Goal: Transaction & Acquisition: Obtain resource

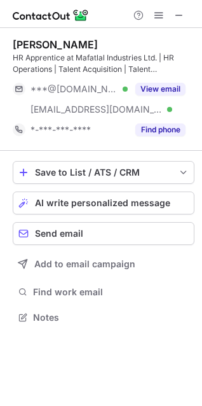
scroll to position [309, 202]
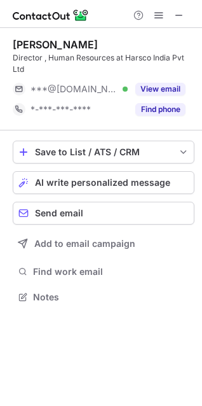
scroll to position [288, 202]
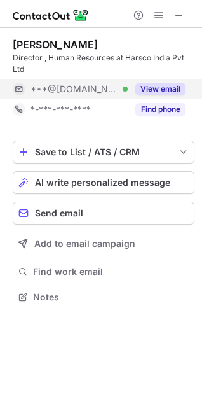
click at [151, 85] on button "View email" at bounding box center [161, 89] width 50 height 13
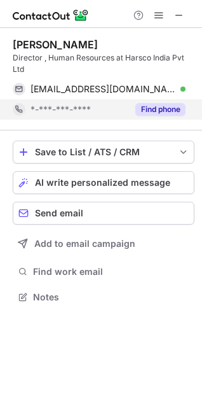
click at [164, 111] on button "Find phone" at bounding box center [161, 109] width 50 height 13
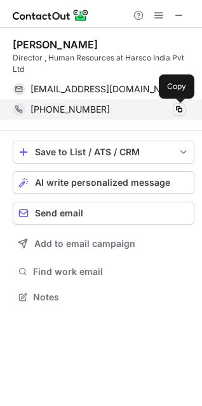
click at [182, 108] on span at bounding box center [179, 109] width 10 height 10
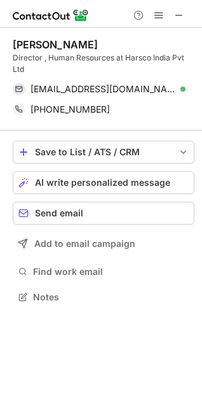
drag, startPoint x: 15, startPoint y: 41, endPoint x: 108, endPoint y: 46, distance: 93.1
click at [108, 46] on div "Vanisri Manukonda" at bounding box center [104, 44] width 182 height 13
copy div "Vanisri Manukonda"
click at [59, 55] on div "Director , Human Resources at Harsco India Pvt Ltd" at bounding box center [104, 63] width 182 height 23
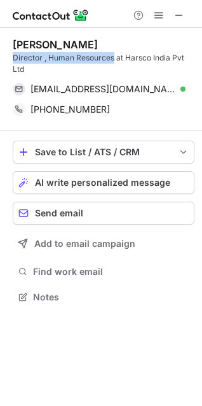
drag, startPoint x: 13, startPoint y: 57, endPoint x: 113, endPoint y: 59, distance: 99.3
click at [113, 59] on div "Director , Human Resources at Harsco India Pvt Ltd" at bounding box center [104, 63] width 182 height 23
copy div "Director , Human Resources"
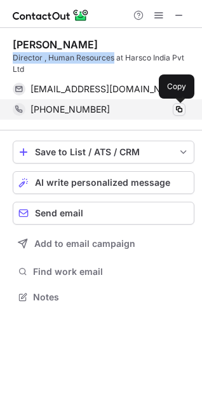
click at [179, 109] on span at bounding box center [179, 109] width 10 height 10
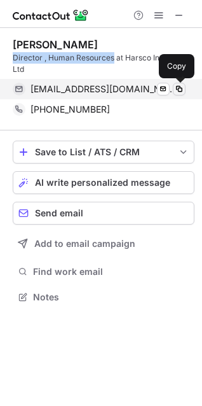
click at [184, 85] on span at bounding box center [179, 89] width 10 height 10
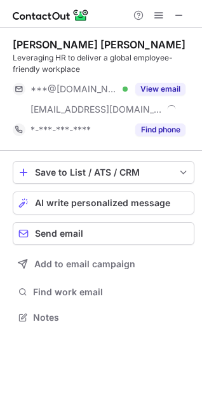
scroll to position [309, 202]
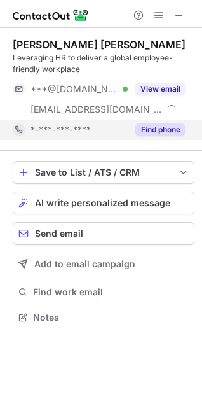
click at [167, 130] on button "Find phone" at bounding box center [161, 129] width 50 height 13
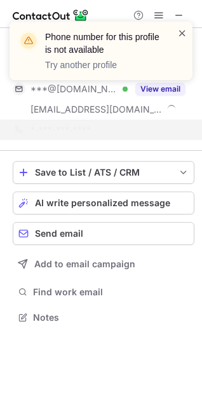
click at [183, 32] on span at bounding box center [183, 33] width 10 height 13
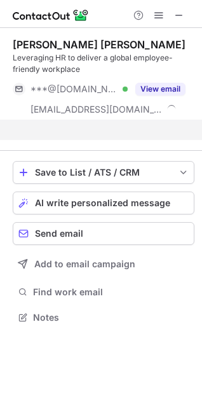
scroll to position [288, 202]
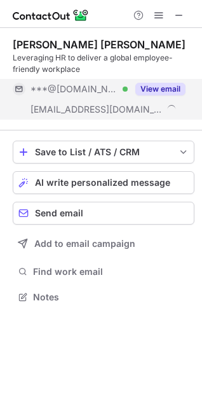
click at [165, 85] on button "View email" at bounding box center [161, 89] width 50 height 13
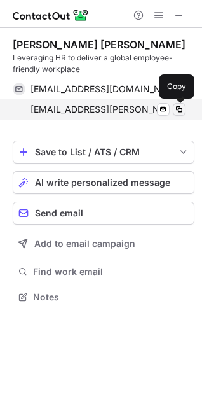
click at [181, 106] on span at bounding box center [179, 109] width 10 height 10
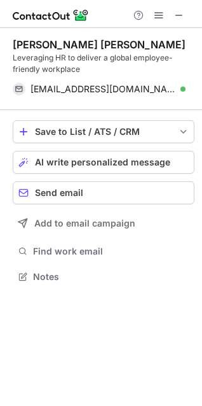
scroll to position [268, 202]
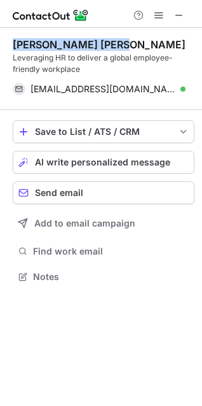
drag, startPoint x: 13, startPoint y: 42, endPoint x: 115, endPoint y: 43, distance: 102.4
click at [115, 43] on div "Aditi Banerjee Shaw" at bounding box center [104, 44] width 182 height 13
copy div "Aditi Banerjee Shaw"
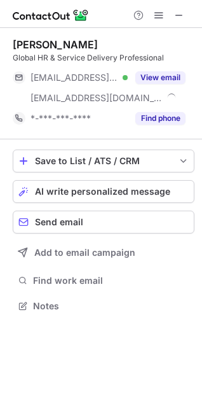
scroll to position [297, 202]
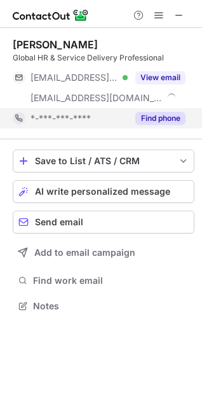
click at [171, 116] on button "Find phone" at bounding box center [161, 118] width 50 height 13
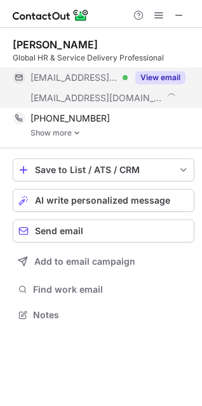
click at [168, 76] on button "View email" at bounding box center [161, 77] width 50 height 13
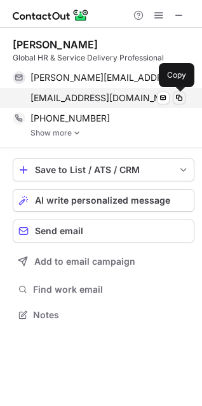
click at [181, 97] on span at bounding box center [179, 98] width 10 height 10
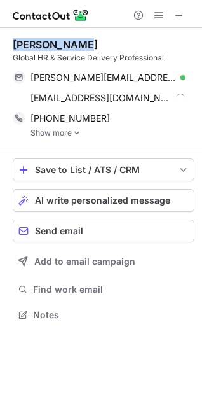
drag, startPoint x: 14, startPoint y: 42, endPoint x: 95, endPoint y: 45, distance: 81.5
click at [95, 45] on div "Suresh Kumar" at bounding box center [104, 44] width 182 height 13
copy div "Suresh Kumar"
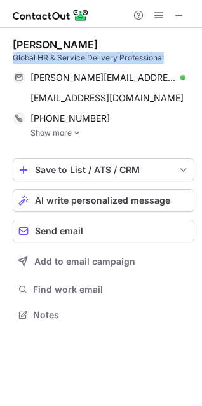
drag, startPoint x: 13, startPoint y: 56, endPoint x: 166, endPoint y: 58, distance: 153.4
click at [166, 58] on div "Global HR & Service Delivery Professional" at bounding box center [104, 57] width 182 height 11
copy div "Global HR & Service Delivery Professional"
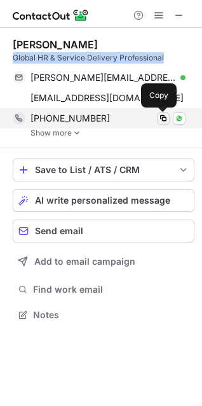
click at [164, 120] on span at bounding box center [163, 118] width 10 height 10
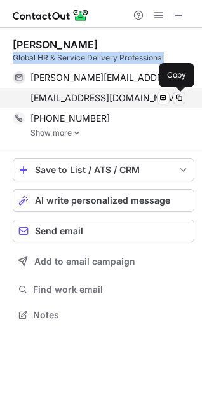
click at [183, 94] on span at bounding box center [179, 98] width 10 height 10
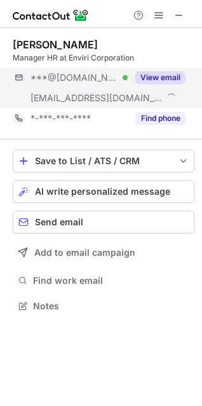
scroll to position [297, 202]
click at [155, 78] on button "View email" at bounding box center [161, 77] width 50 height 13
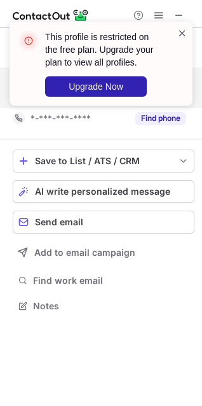
click at [178, 32] on span at bounding box center [183, 33] width 10 height 13
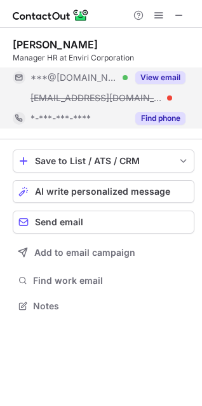
click at [177, 117] on button "Find phone" at bounding box center [161, 118] width 50 height 13
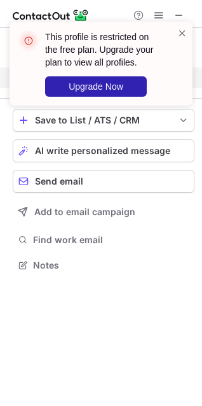
scroll to position [256, 202]
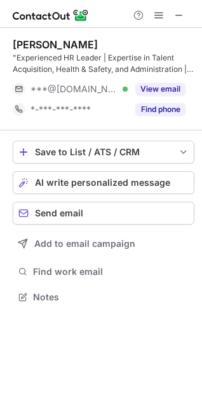
scroll to position [288, 202]
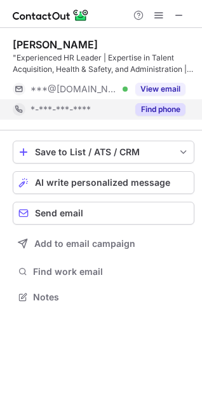
click at [164, 109] on button "Find phone" at bounding box center [161, 109] width 50 height 13
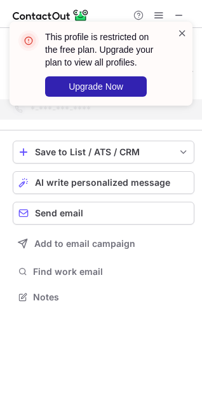
click at [179, 31] on span at bounding box center [183, 33] width 10 height 13
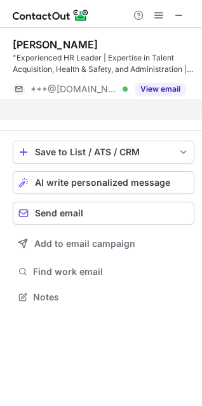
scroll to position [268, 202]
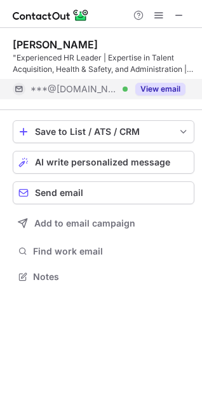
click at [167, 87] on button "View email" at bounding box center [161, 89] width 50 height 13
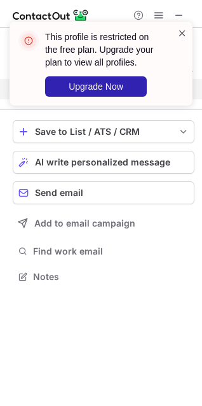
click at [184, 32] on span at bounding box center [183, 33] width 10 height 13
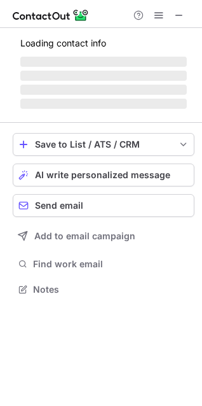
scroll to position [288, 202]
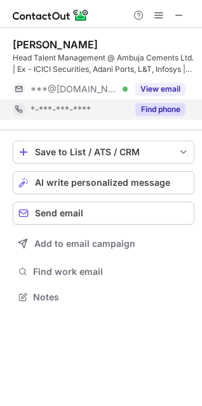
click at [171, 106] on button "Find phone" at bounding box center [161, 109] width 50 height 13
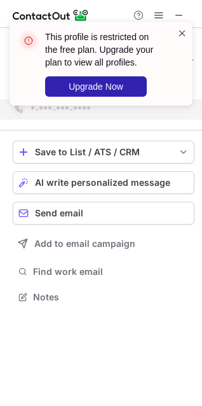
click at [183, 30] on span at bounding box center [183, 33] width 10 height 13
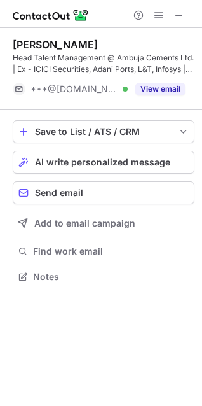
scroll to position [268, 202]
click at [168, 90] on div "This profile is restricted on the free plan. Upgrade your plan to view all prof…" at bounding box center [101, 203] width 202 height 406
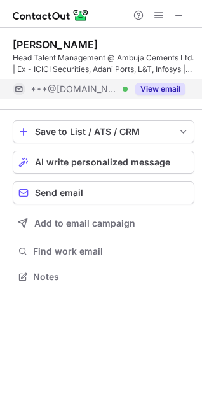
click at [170, 90] on button "View email" at bounding box center [161, 89] width 50 height 13
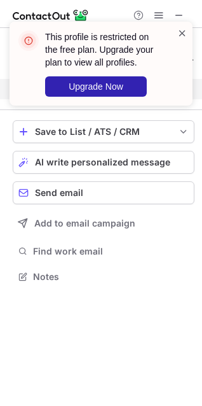
click at [181, 32] on span at bounding box center [183, 33] width 10 height 13
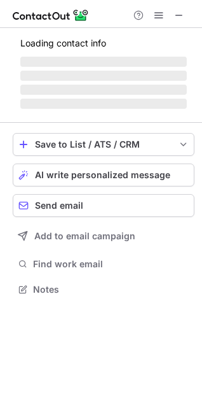
scroll to position [288, 202]
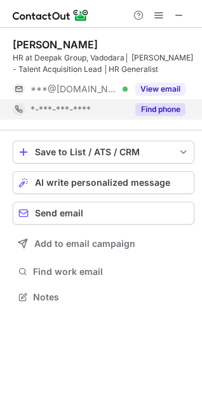
click at [169, 109] on button "Find phone" at bounding box center [161, 109] width 50 height 13
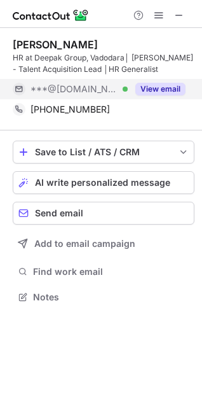
click at [167, 89] on button "View email" at bounding box center [161, 89] width 50 height 13
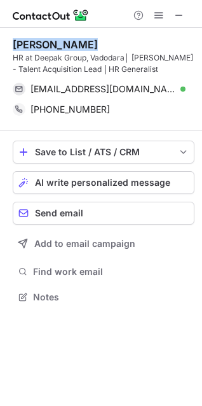
drag, startPoint x: 13, startPoint y: 45, endPoint x: 101, endPoint y: 46, distance: 87.8
click at [101, 46] on div "Manmeet Mehta" at bounding box center [104, 44] width 182 height 13
copy div "Manmeet Mehta"
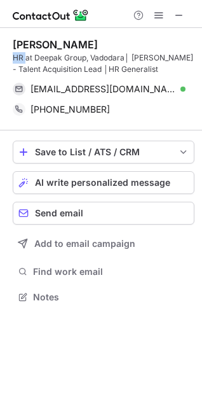
drag, startPoint x: 12, startPoint y: 56, endPoint x: 27, endPoint y: 56, distance: 14.6
click at [27, 56] on div "Manmeet Mehta HR at Deepak Group, Vadodara│ CoE - Talent Acquisition Lead │HR G…" at bounding box center [101, 172] width 202 height 288
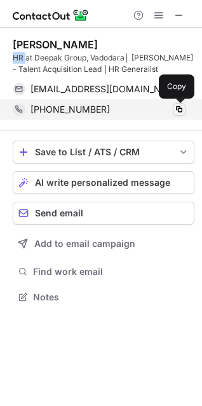
click at [178, 113] on span at bounding box center [179, 109] width 10 height 10
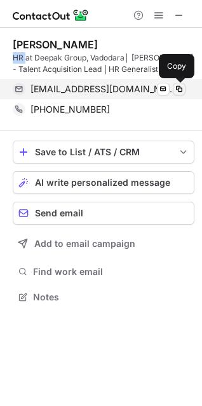
click at [178, 87] on span at bounding box center [179, 89] width 10 height 10
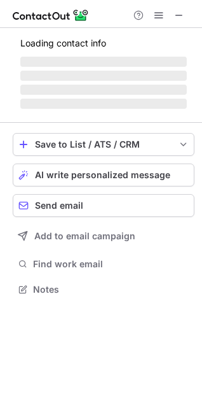
scroll to position [288, 202]
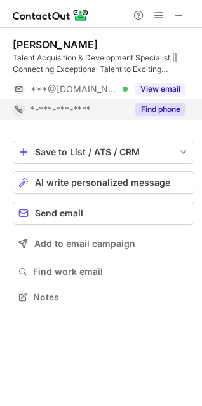
click at [167, 107] on button "Find phone" at bounding box center [161, 109] width 50 height 13
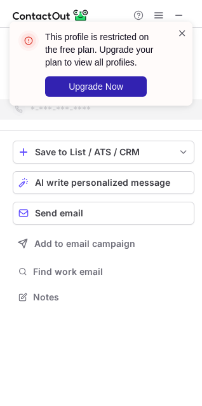
click at [183, 34] on span at bounding box center [183, 33] width 10 height 13
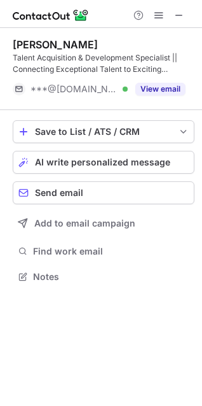
scroll to position [268, 202]
click at [167, 88] on div "This profile is restricted on the free plan. Upgrade your plan to view all prof…" at bounding box center [101, 203] width 202 height 406
click at [167, 88] on button "View email" at bounding box center [161, 89] width 50 height 13
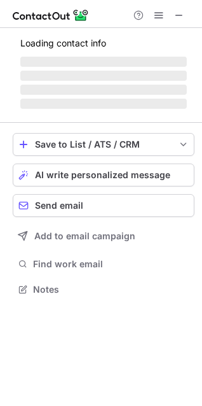
scroll to position [288, 202]
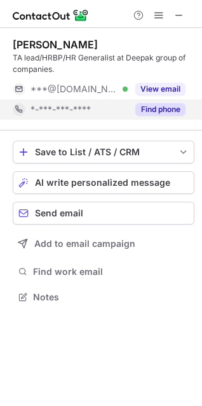
click at [160, 106] on button "Find phone" at bounding box center [161, 109] width 50 height 13
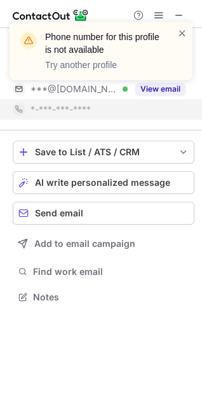
click at [160, 92] on div "Phone number for this profile is not available Try another profile" at bounding box center [101, 56] width 204 height 94
click at [182, 32] on span at bounding box center [183, 33] width 10 height 13
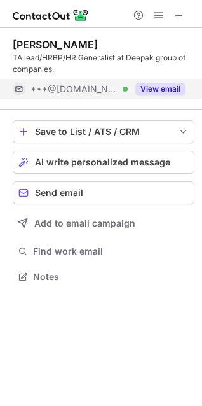
click at [151, 91] on button "View email" at bounding box center [161, 89] width 50 height 13
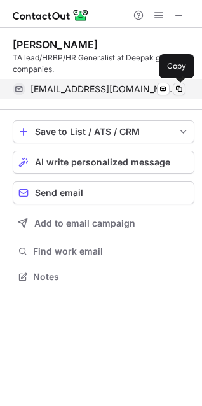
click at [183, 88] on span at bounding box center [179, 89] width 10 height 10
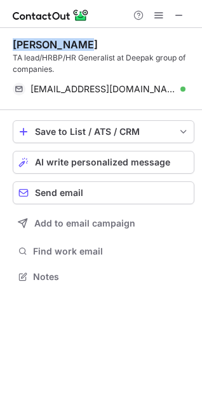
drag, startPoint x: 12, startPoint y: 44, endPoint x: 79, endPoint y: 45, distance: 66.8
click at [79, 45] on div "[PERSON_NAME] TA lead/HRBP/HR Generalist at Deepak group of companies. [EMAIL_A…" at bounding box center [101, 162] width 202 height 268
copy div "[PERSON_NAME]"
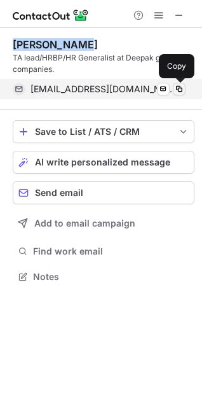
click at [179, 91] on span at bounding box center [179, 89] width 10 height 10
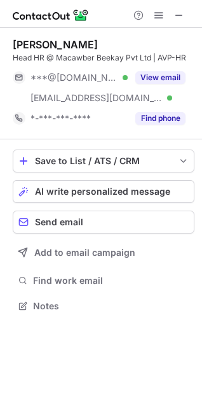
scroll to position [297, 202]
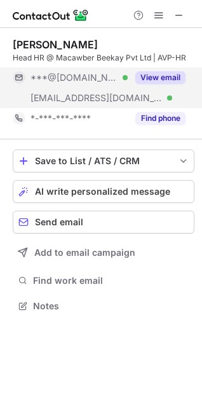
click at [174, 79] on button "View email" at bounding box center [161, 77] width 50 height 13
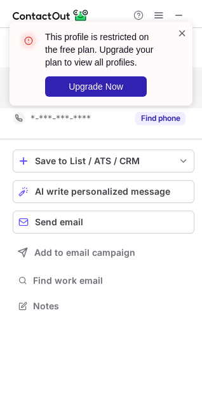
click at [183, 30] on span at bounding box center [183, 33] width 10 height 13
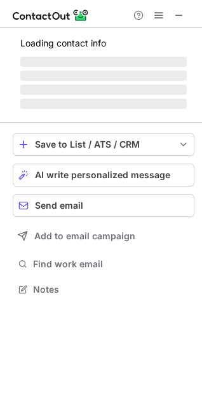
scroll to position [309, 202]
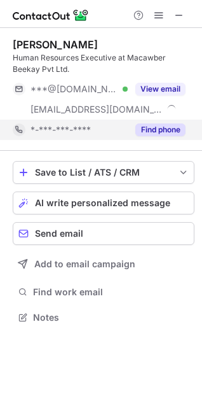
click at [171, 127] on button "Find phone" at bounding box center [161, 129] width 50 height 13
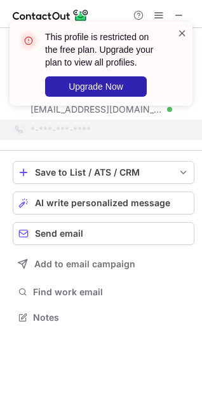
click at [183, 27] on span at bounding box center [183, 33] width 10 height 13
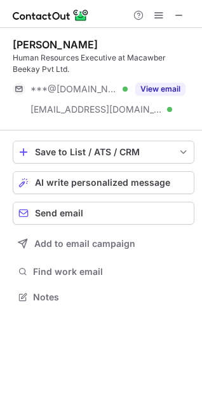
scroll to position [288, 202]
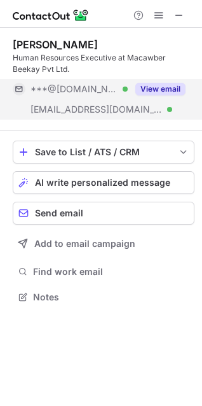
click at [165, 94] on button "View email" at bounding box center [161, 89] width 50 height 13
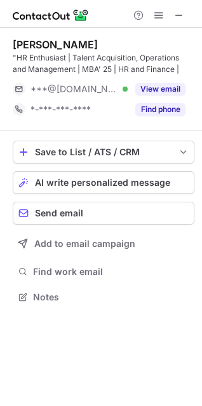
scroll to position [288, 202]
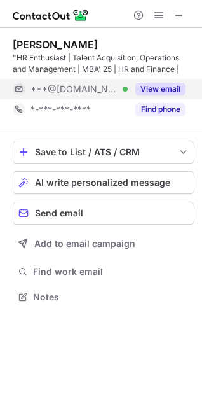
click at [160, 87] on button "View email" at bounding box center [161, 89] width 50 height 13
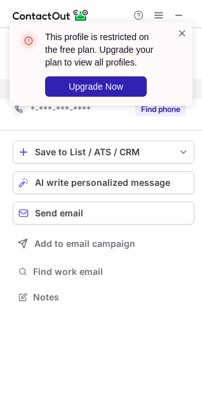
click at [185, 32] on span at bounding box center [183, 33] width 10 height 13
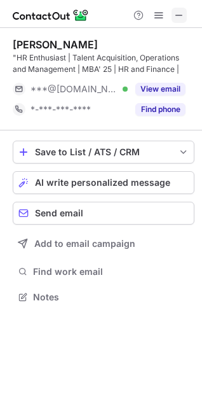
click at [178, 11] on span at bounding box center [179, 15] width 10 height 10
